Goal: Information Seeking & Learning: Check status

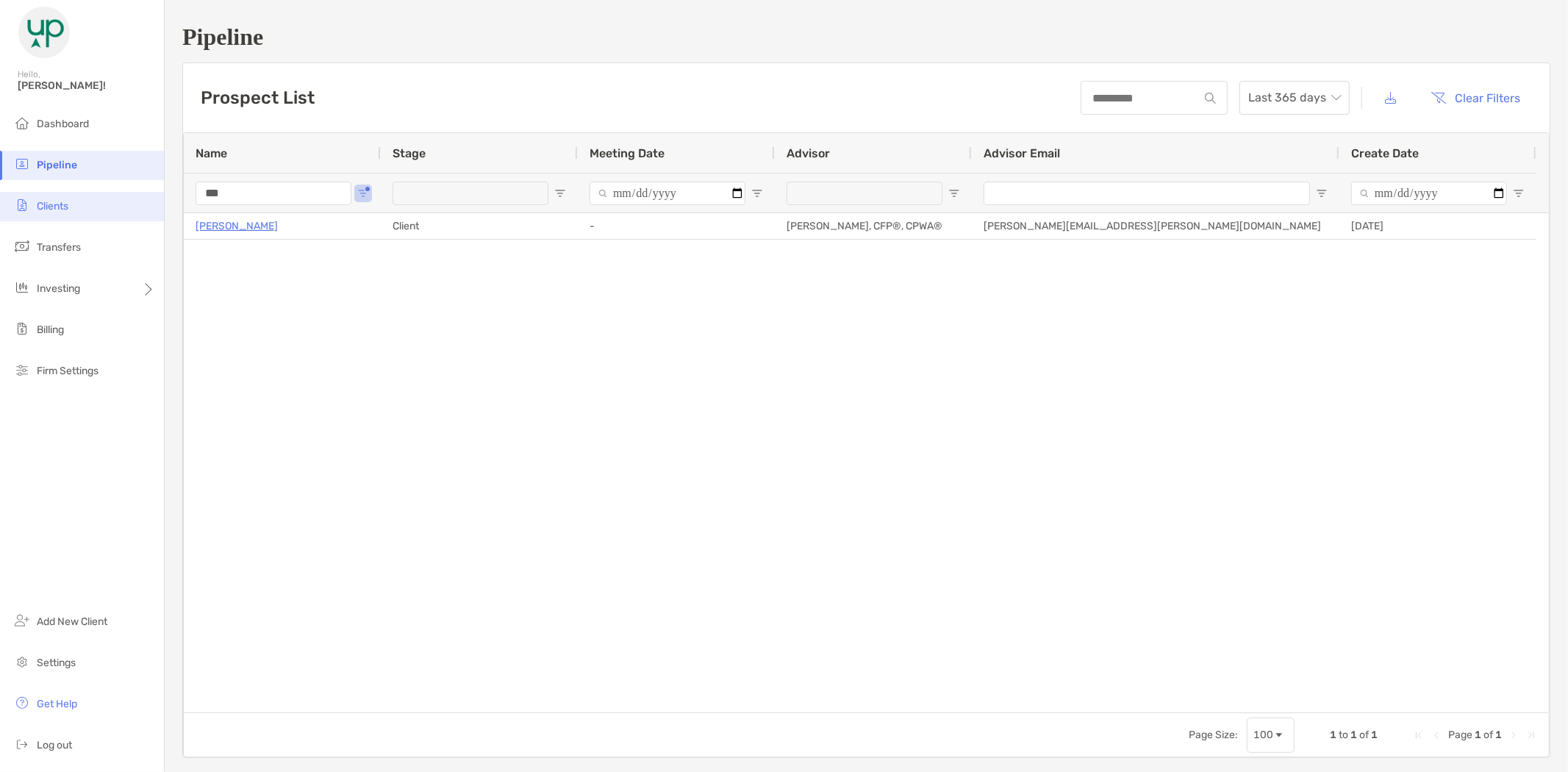
drag, startPoint x: 229, startPoint y: 193, endPoint x: 149, endPoint y: 192, distance: 80.0
click at [152, 199] on div "Pipeline Hello, [PERSON_NAME]! Dashboard Pipeline Clients Transfers Investing B…" at bounding box center [784, 386] width 1568 height 772
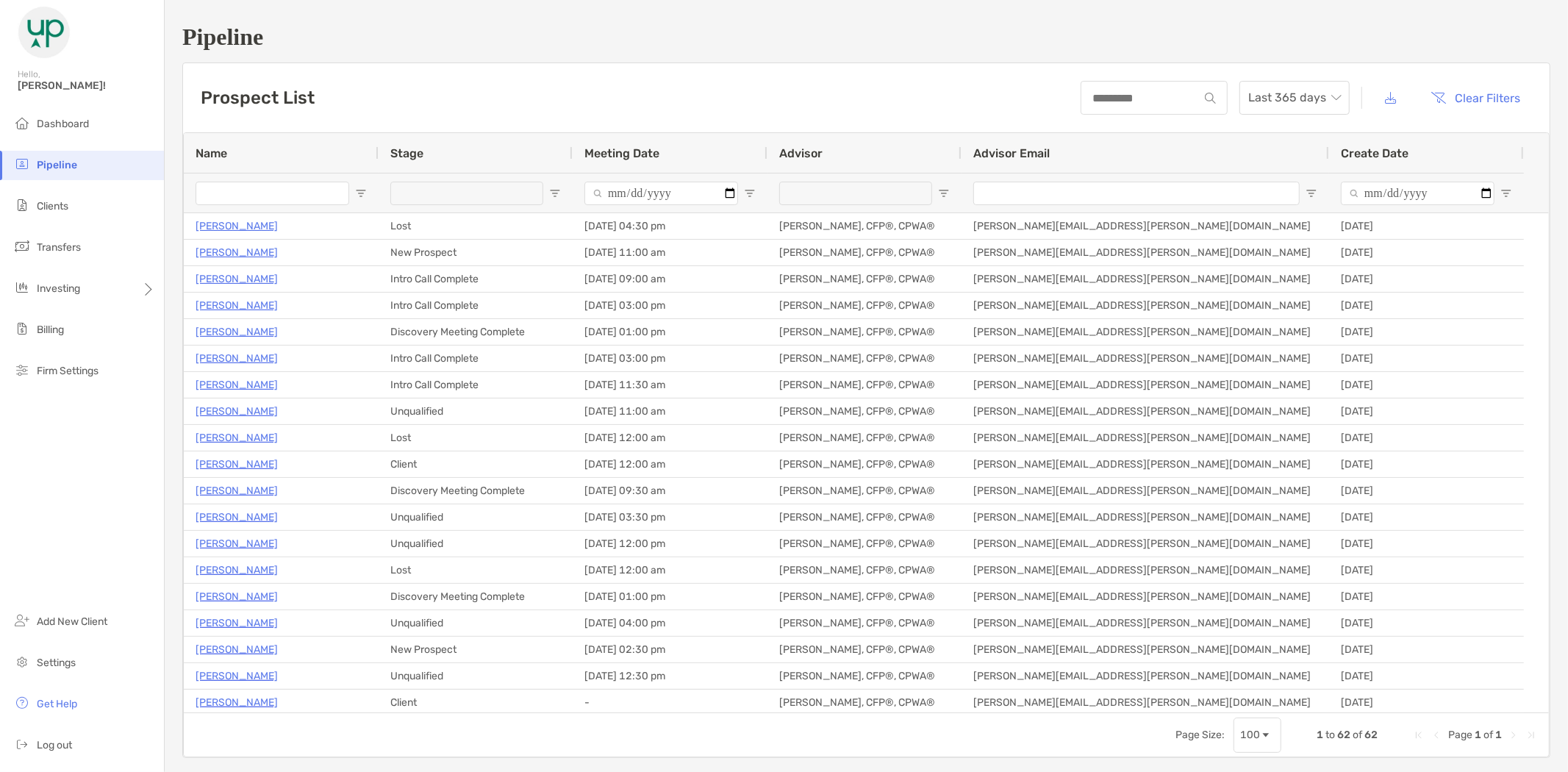
click at [251, 193] on input "Name Filter Input" at bounding box center [272, 193] width 154 height 24
click at [251, 186] on input "Name Filter Input" at bounding box center [272, 193] width 154 height 24
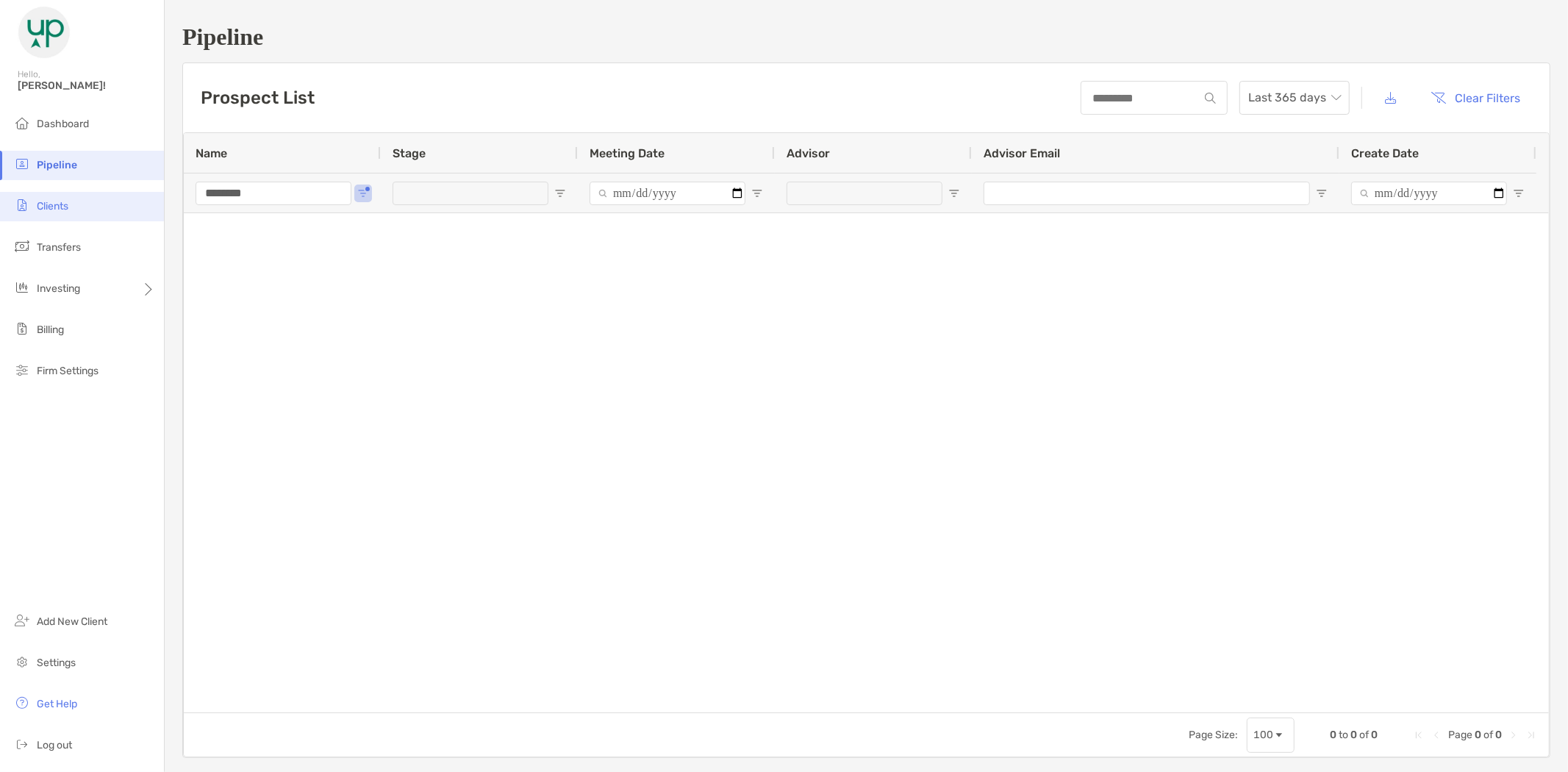
type input "********"
click at [56, 208] on span "Clients" at bounding box center [52, 206] width 32 height 13
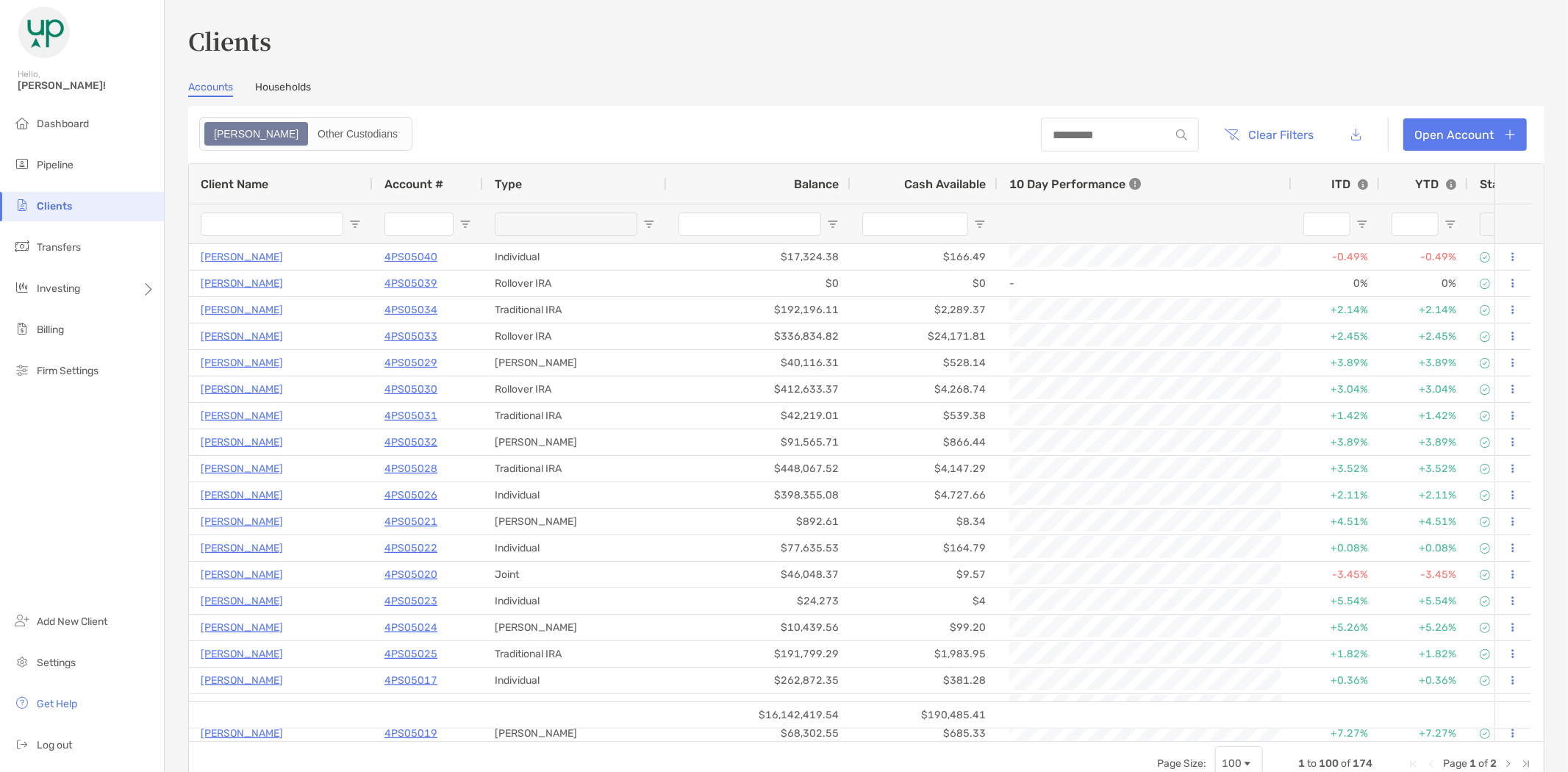
click at [265, 224] on input "Client Name Filter Input" at bounding box center [271, 224] width 143 height 24
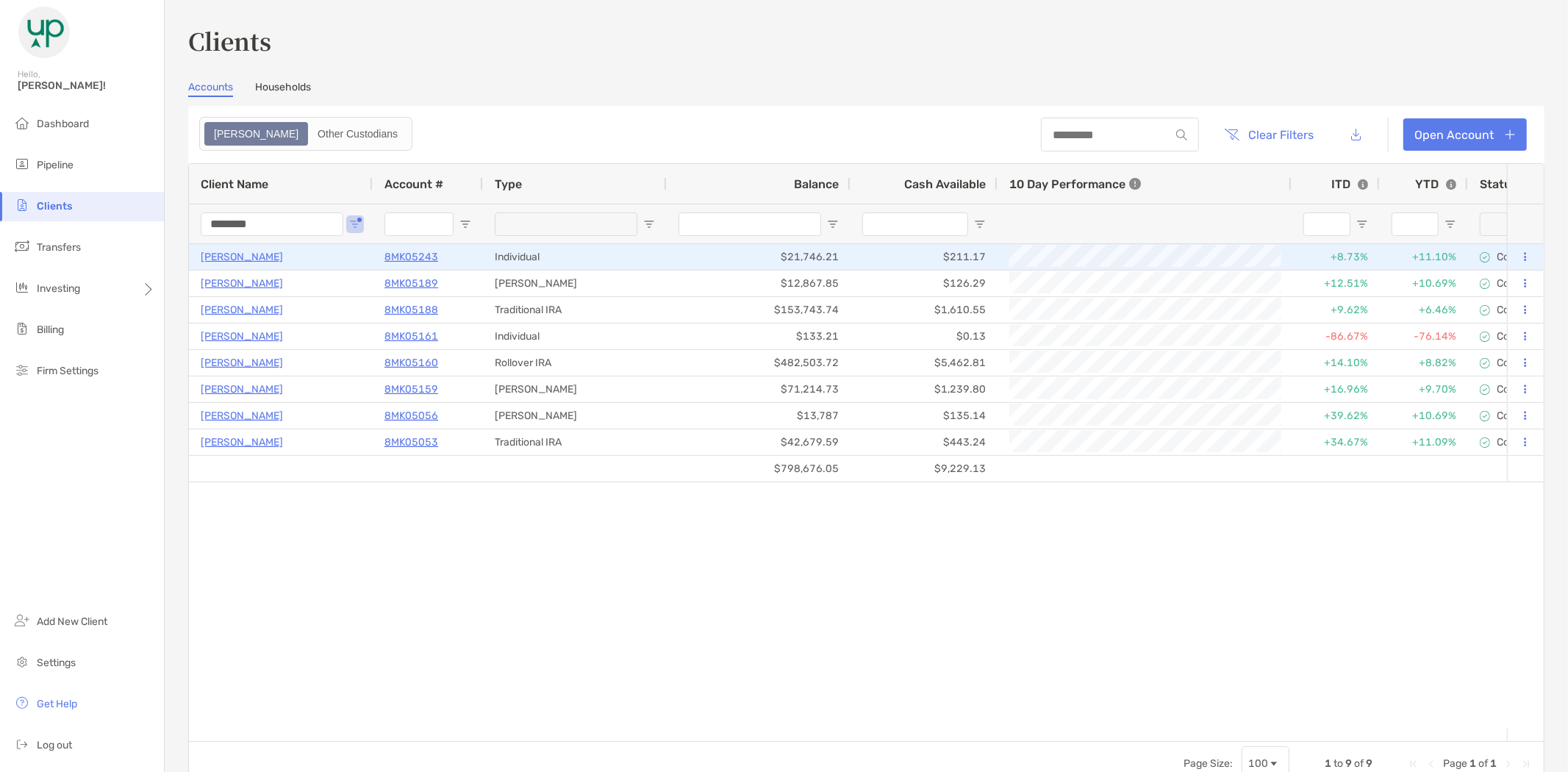
type input "********"
click at [232, 256] on p "[PERSON_NAME]" at bounding box center [241, 257] width 82 height 19
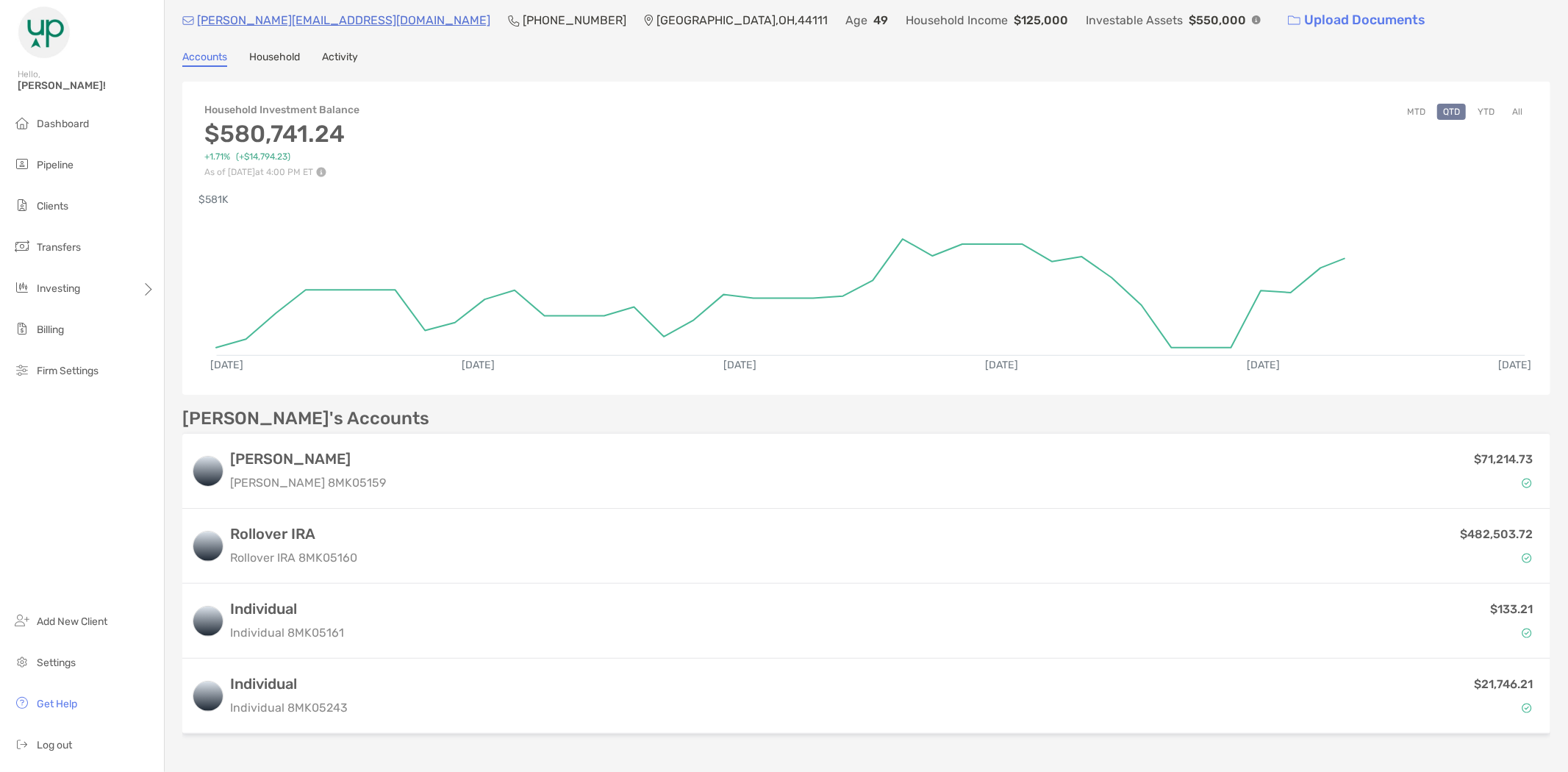
scroll to position [82, 0]
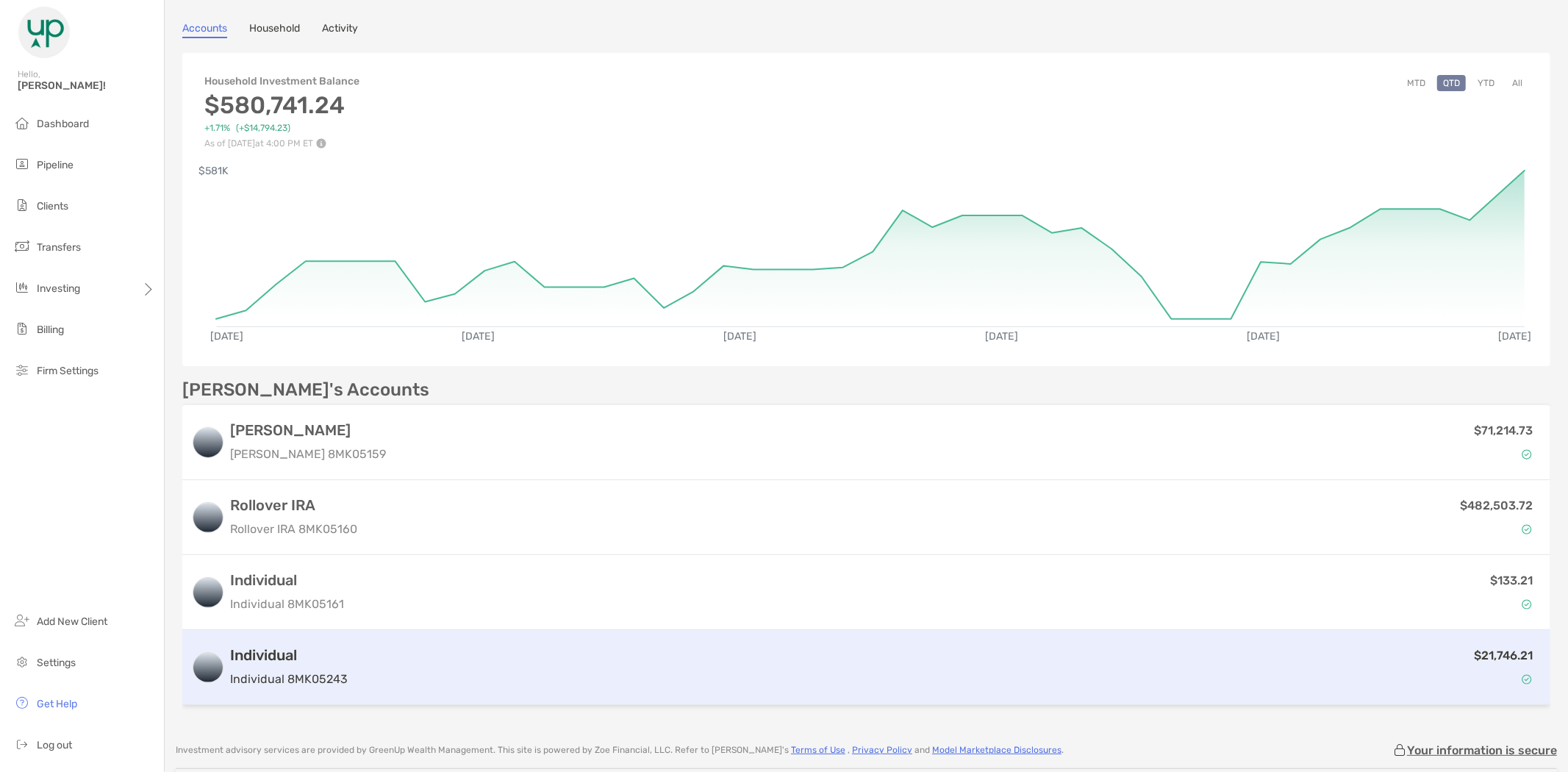
click at [560, 673] on div "$21,746.21" at bounding box center [947, 667] width 1188 height 42
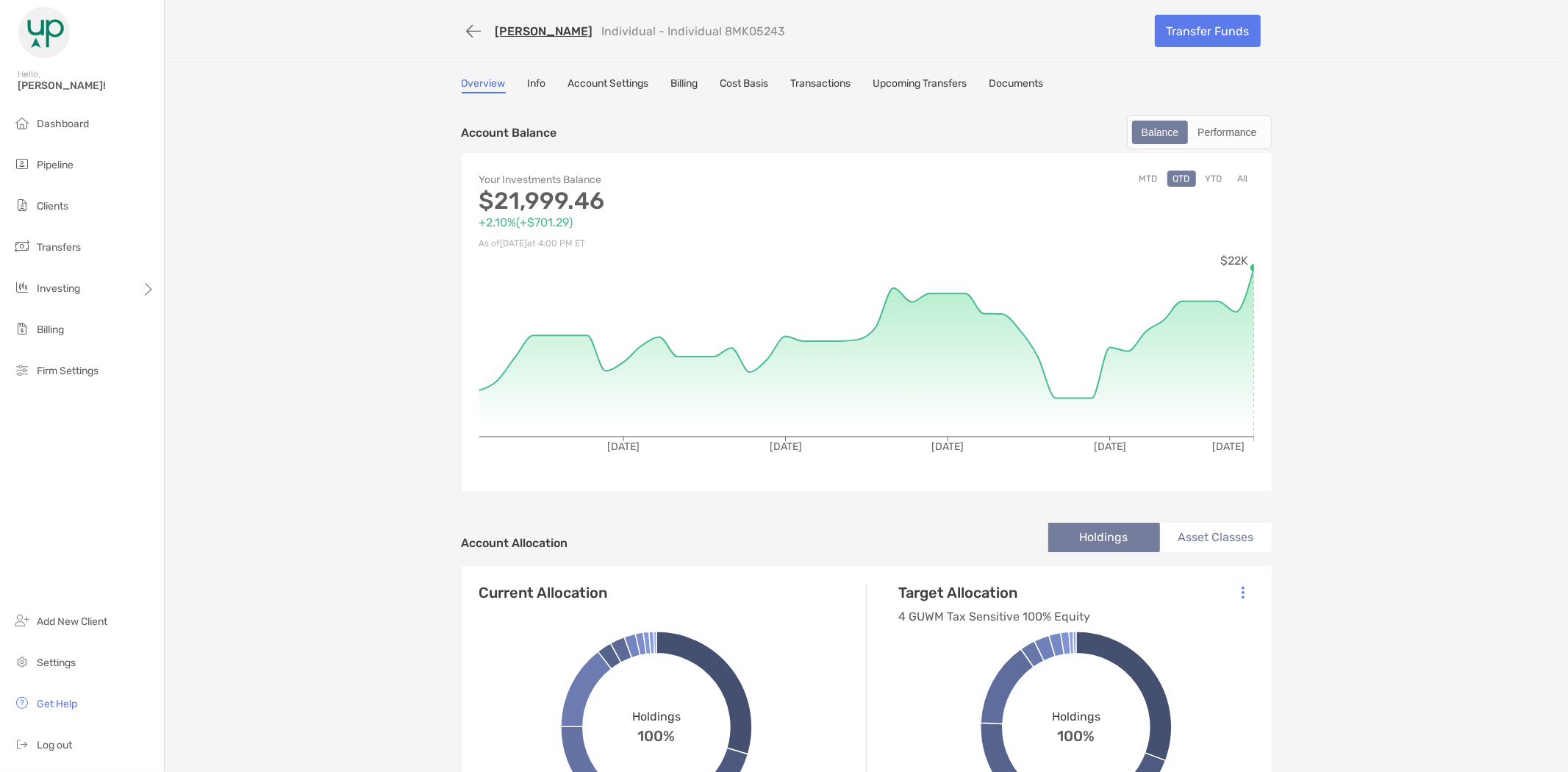
click at [1236, 178] on button "All" at bounding box center [1243, 179] width 22 height 16
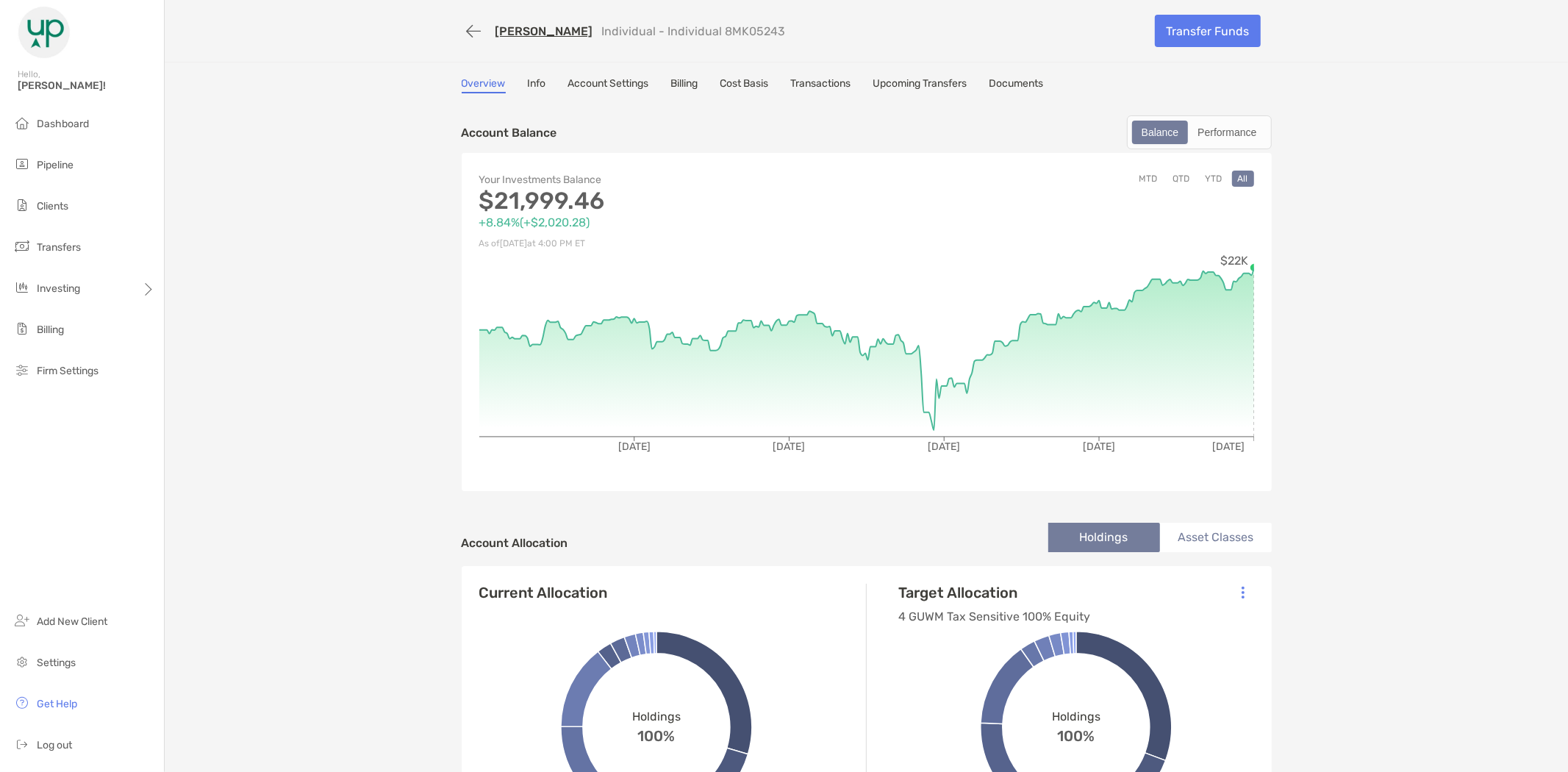
click at [748, 81] on link "Cost Basis" at bounding box center [744, 85] width 48 height 16
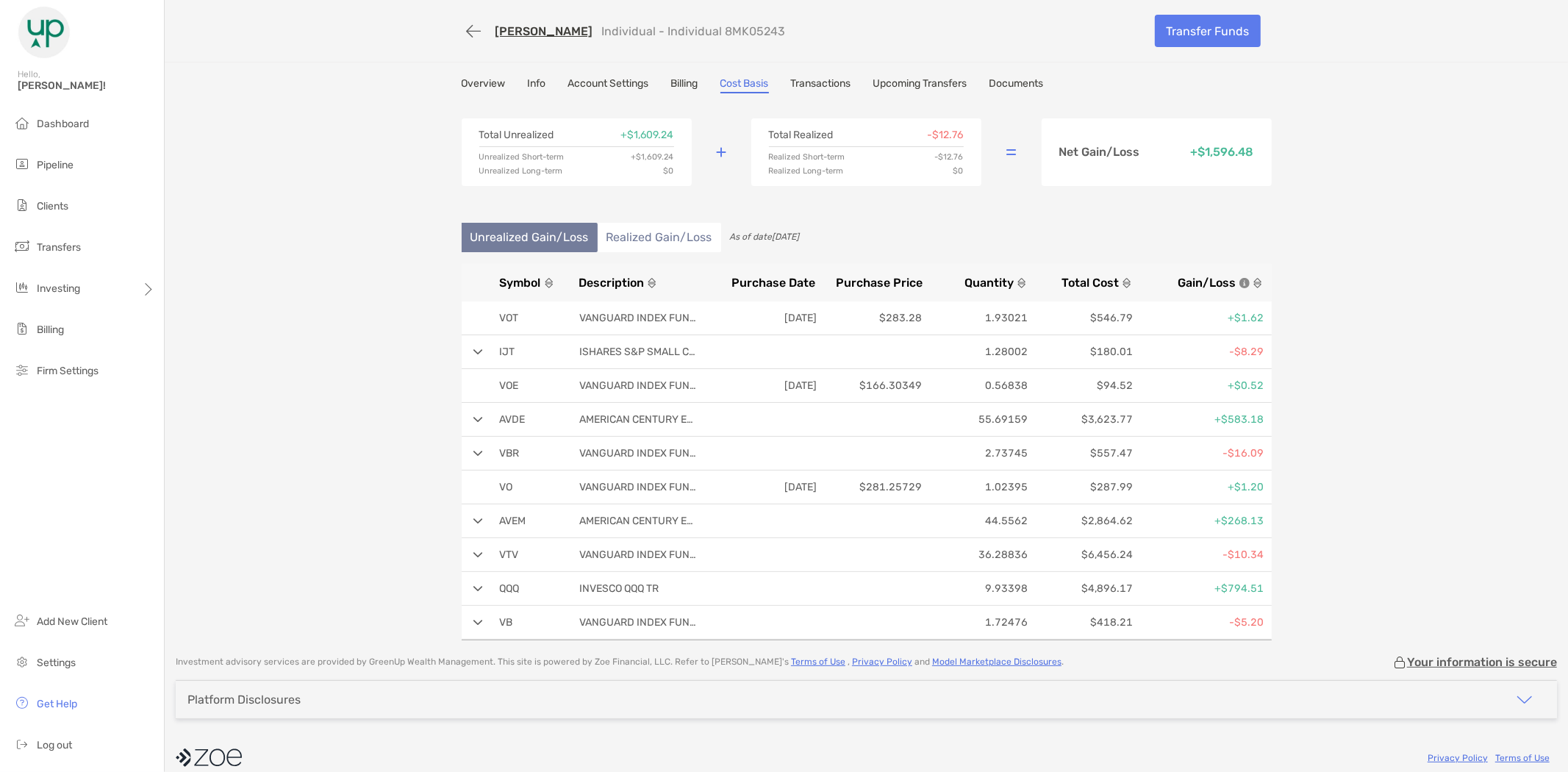
click at [669, 234] on li "Realized Gain/Loss" at bounding box center [659, 238] width 123 height 30
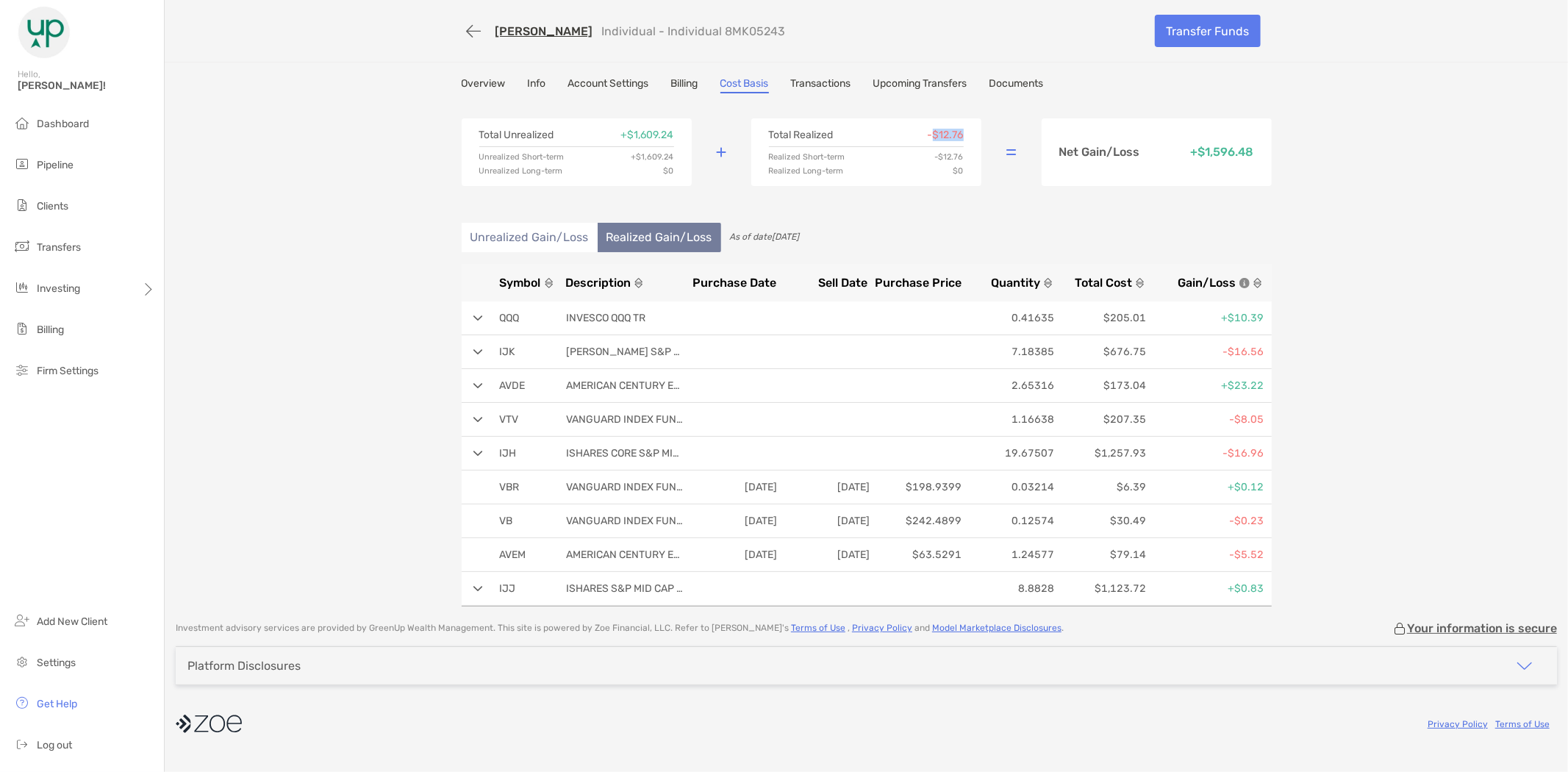
drag, startPoint x: 931, startPoint y: 134, endPoint x: 966, endPoint y: 133, distance: 35.0
click at [966, 133] on div "Total Realized -$12.76 Realized Short-term -$12.76 Realized Long-term $0" at bounding box center [866, 152] width 230 height 68
click at [829, 77] on link "Transactions" at bounding box center [821, 85] width 60 height 16
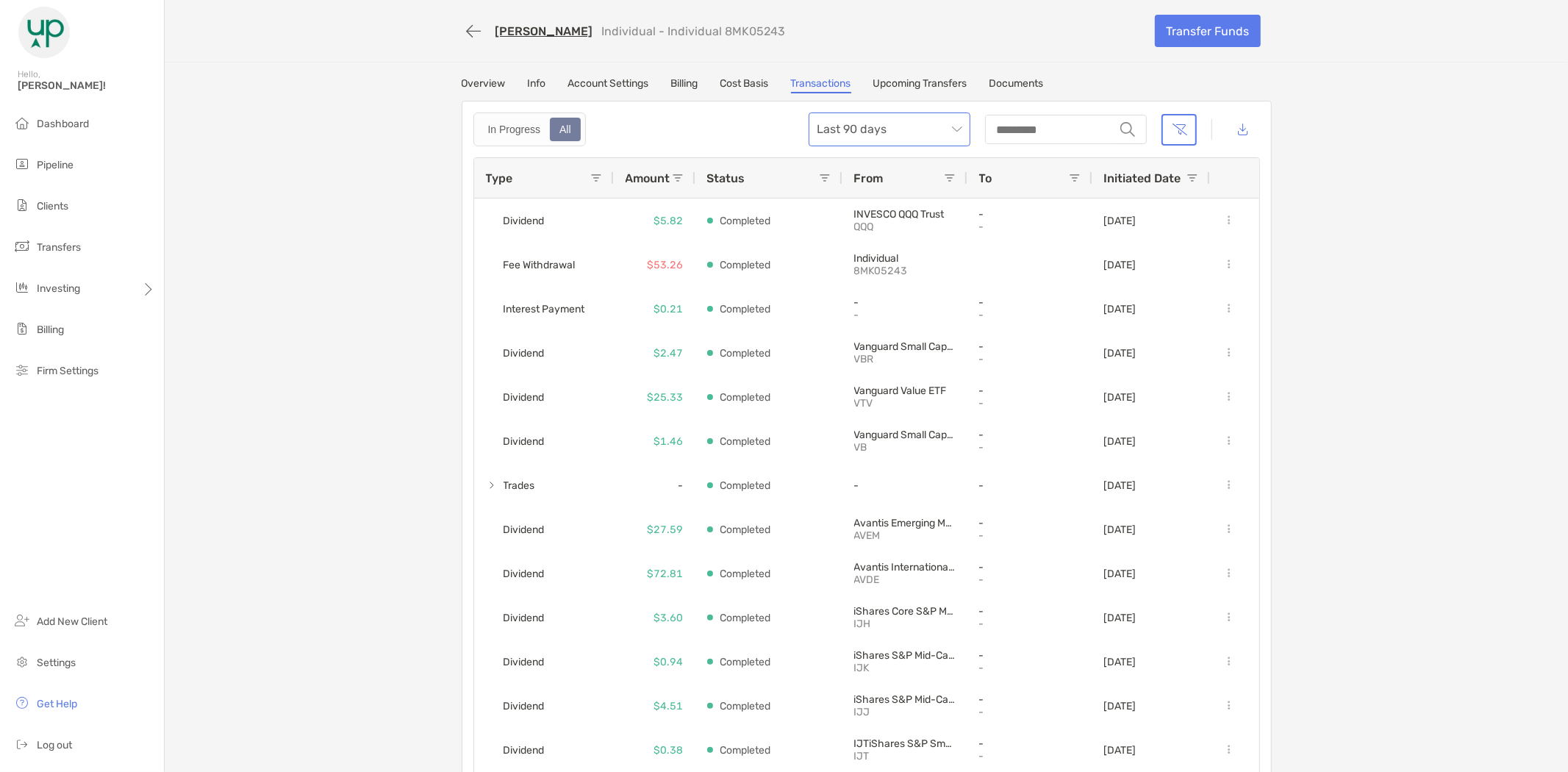
click at [897, 134] on span "Last 90 days" at bounding box center [890, 129] width 144 height 33
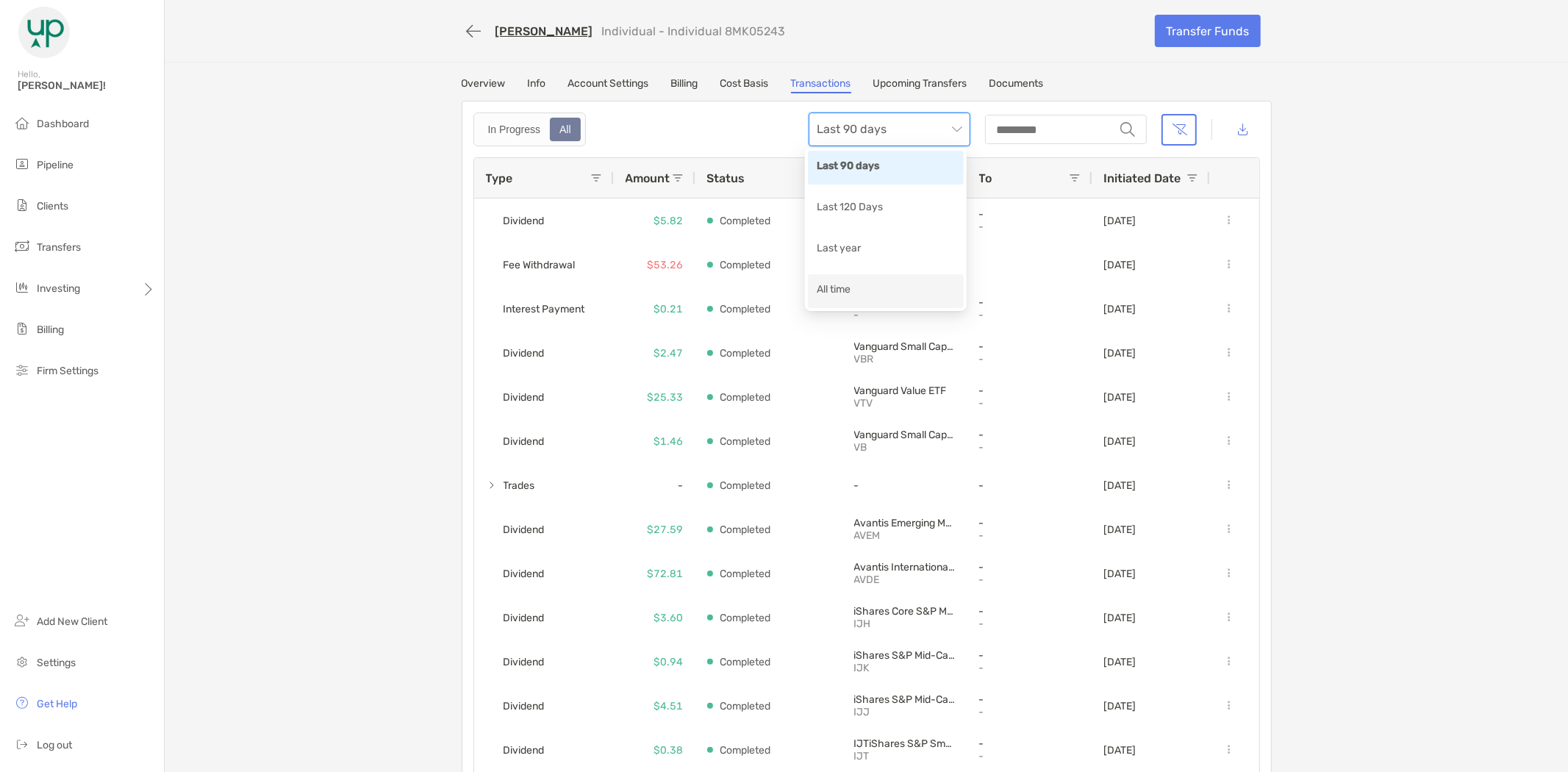
click at [853, 283] on div "All time" at bounding box center [886, 290] width 138 height 19
